Goal: Information Seeking & Learning: Learn about a topic

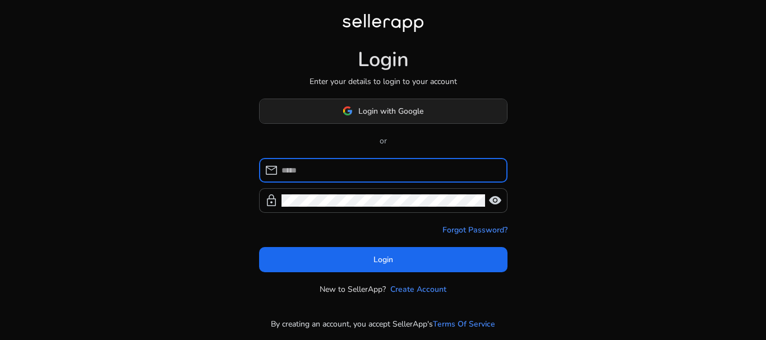
click at [400, 113] on span "Login with Google" at bounding box center [390, 111] width 65 height 12
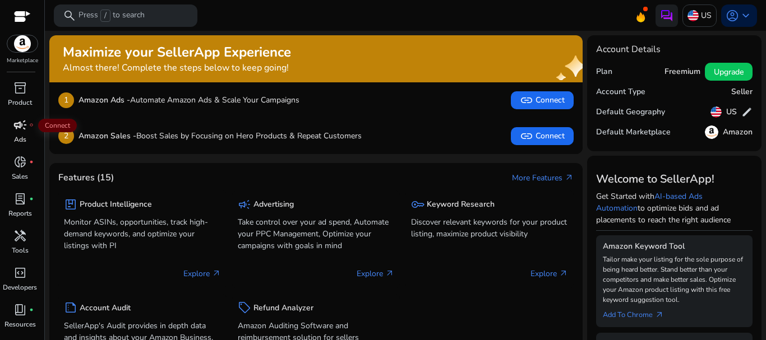
click at [20, 122] on span "campaign" at bounding box center [19, 124] width 13 height 13
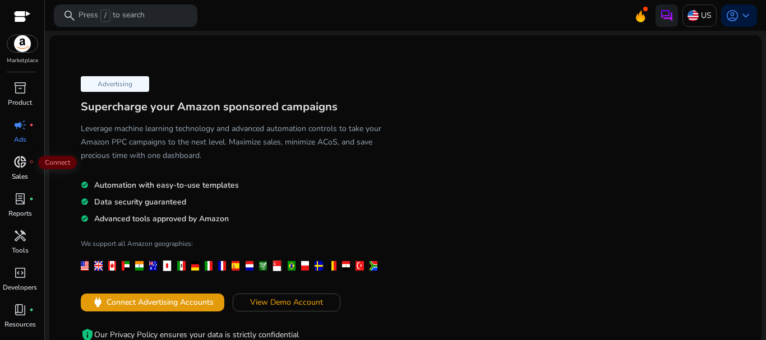
click at [16, 168] on span "donut_small" at bounding box center [19, 161] width 13 height 13
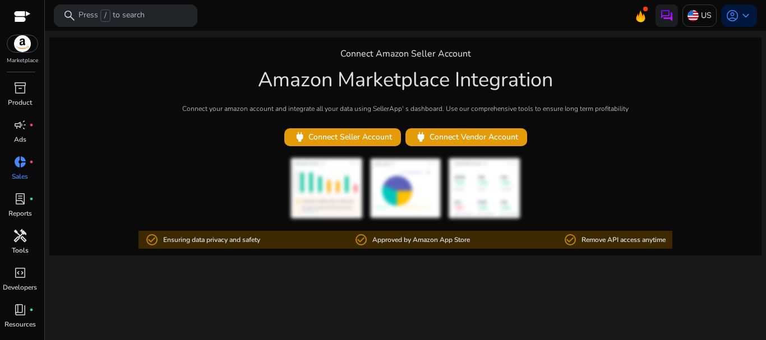
click at [24, 242] on span "handyman" at bounding box center [19, 235] width 13 height 13
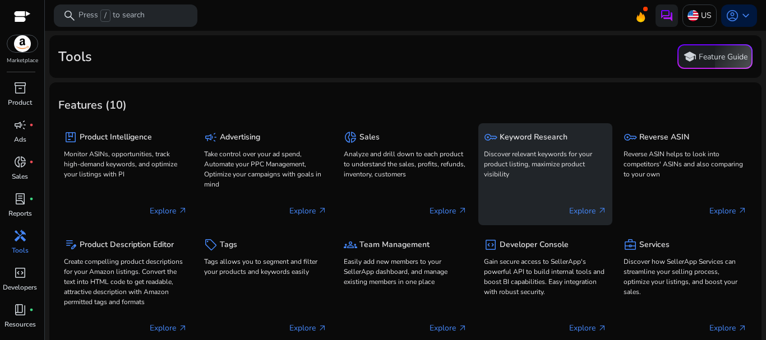
click at [525, 151] on p "Discover relevant keywords for your product listing, maximize product visibility" at bounding box center [545, 164] width 123 height 30
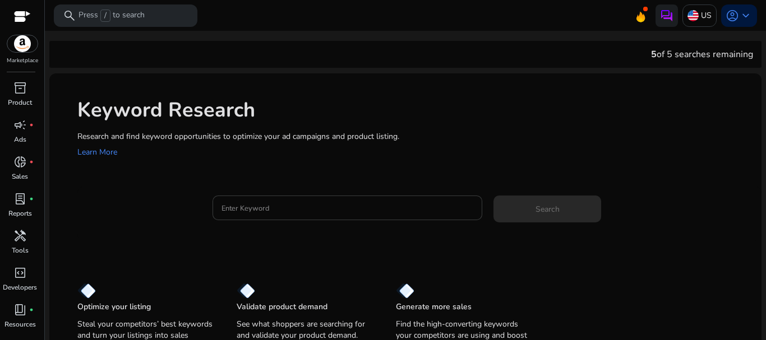
click at [359, 209] on input "Enter Keyword" at bounding box center [347, 208] width 252 height 12
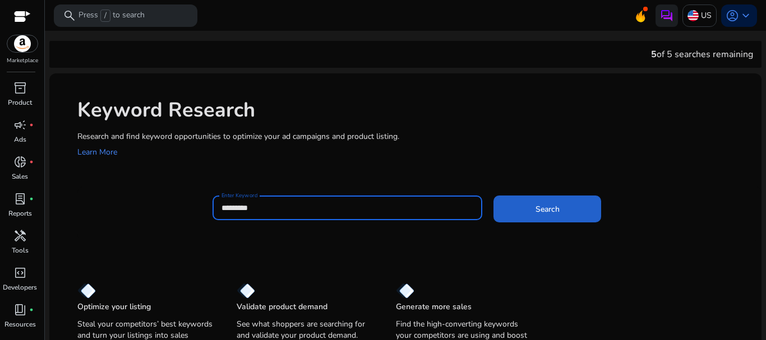
type input "*********"
click at [560, 202] on span at bounding box center [547, 209] width 108 height 27
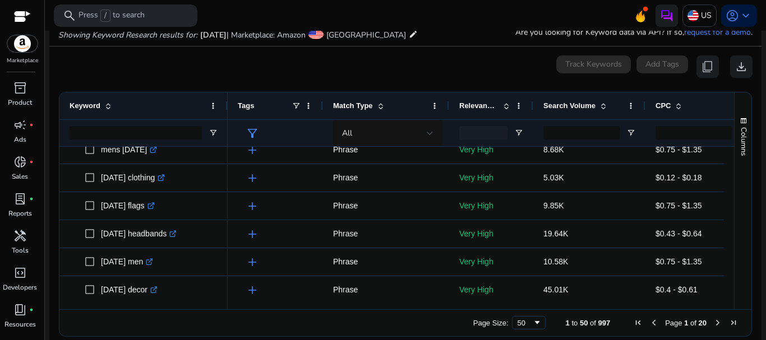
scroll to position [1110, 0]
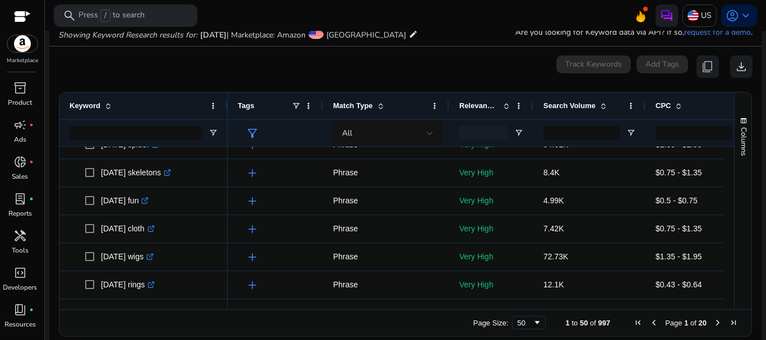
drag, startPoint x: 729, startPoint y: 285, endPoint x: 729, endPoint y: 291, distance: 6.2
click at [729, 291] on div "Keyword Tags Match Type 17" at bounding box center [405, 200] width 692 height 217
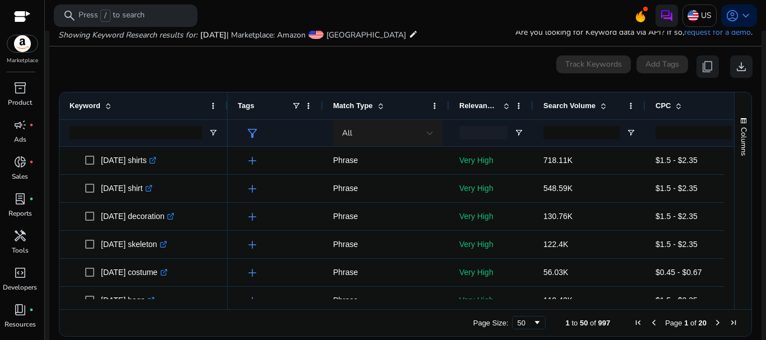
click at [390, 129] on div "All" at bounding box center [384, 133] width 85 height 12
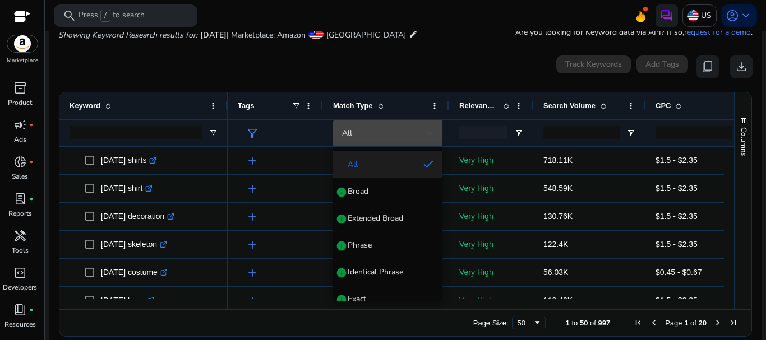
click at [391, 130] on div at bounding box center [383, 170] width 766 height 340
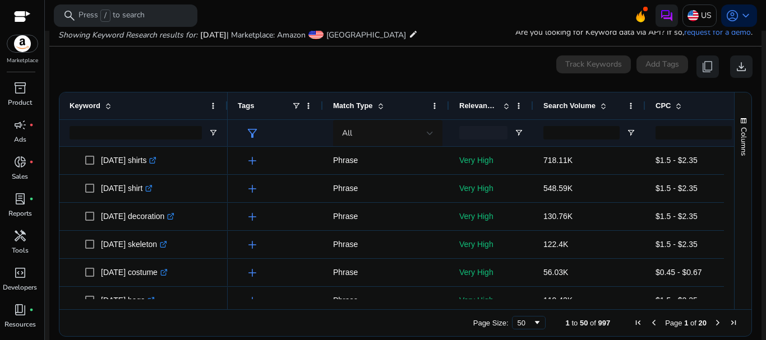
click at [483, 128] on div at bounding box center [483, 132] width 48 height 13
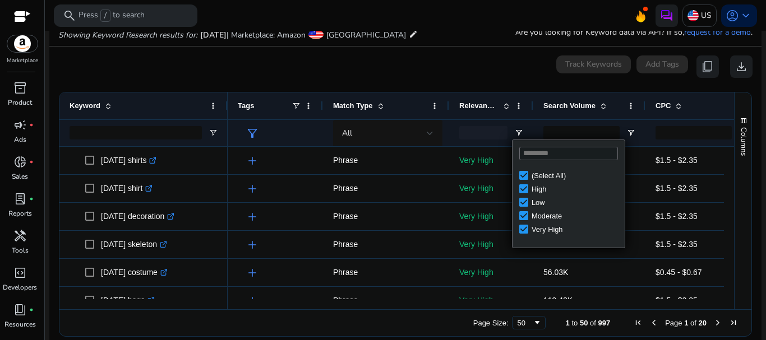
click at [486, 108] on span "Relevance Score" at bounding box center [478, 105] width 39 height 8
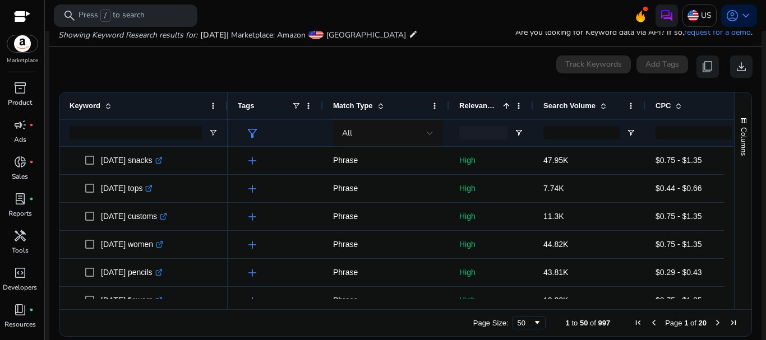
click at [486, 108] on span "Relevance Score" at bounding box center [478, 105] width 39 height 8
click at [498, 135] on div at bounding box center [483, 132] width 48 height 13
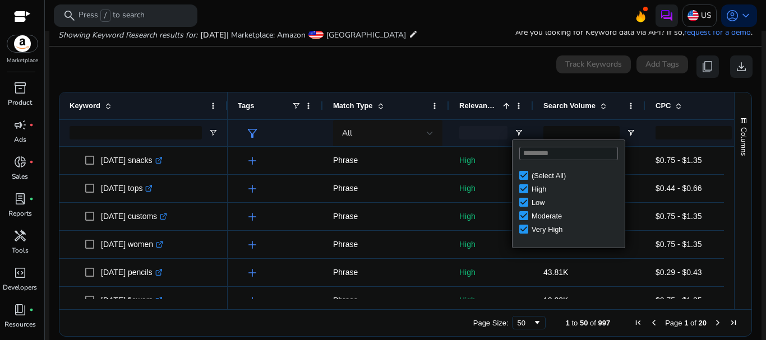
click at [525, 183] on div "High" at bounding box center [571, 188] width 105 height 13
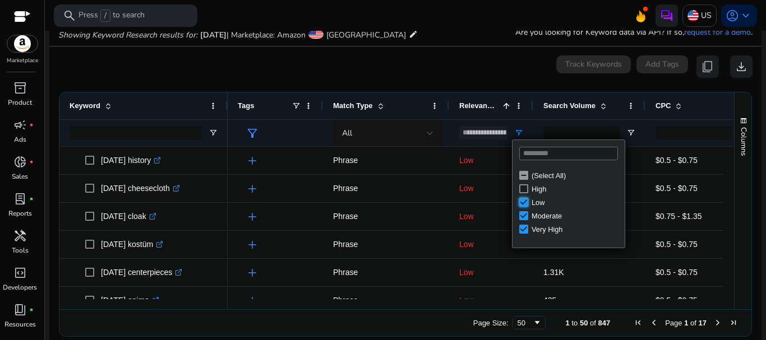
type input "**********"
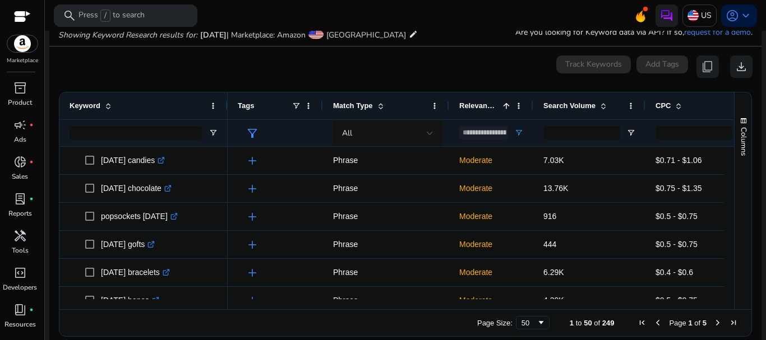
click at [447, 78] on mat-card "0 keyword(s) selected Track Keywords Add Tags content_copy download 1 to 50 of …" at bounding box center [405, 199] width 712 height 305
